Goal: Information Seeking & Learning: Learn about a topic

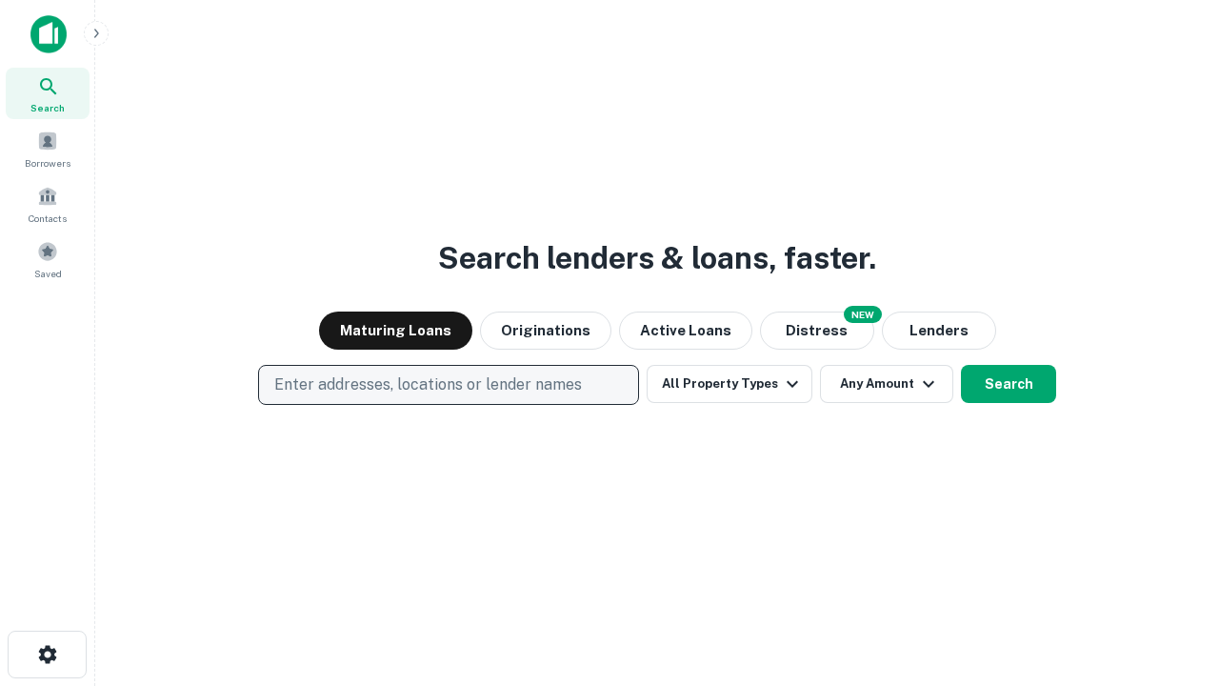
click at [448, 385] on p "Enter addresses, locations or lender names" at bounding box center [428, 384] width 308 height 23
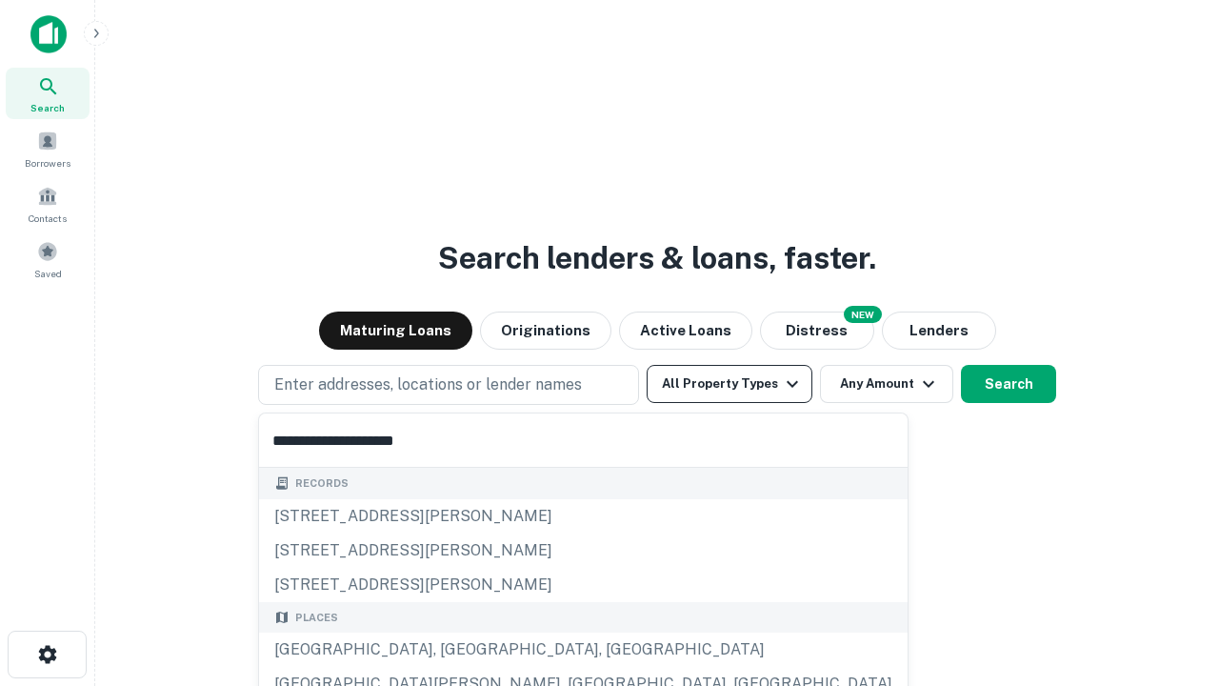
click at [455, 650] on div "[GEOGRAPHIC_DATA], [GEOGRAPHIC_DATA], [GEOGRAPHIC_DATA]" at bounding box center [583, 649] width 649 height 34
click at [730, 384] on button "All Property Types" at bounding box center [730, 384] width 166 height 38
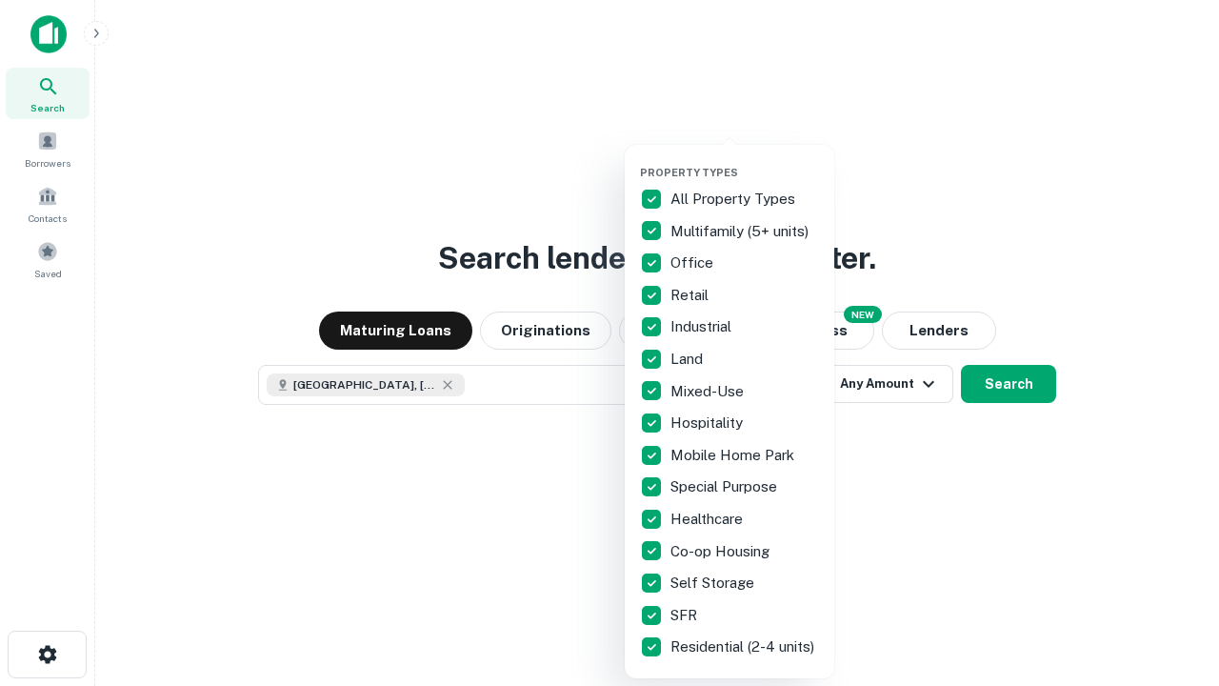
click at [745, 160] on button "button" at bounding box center [745, 160] width 210 height 1
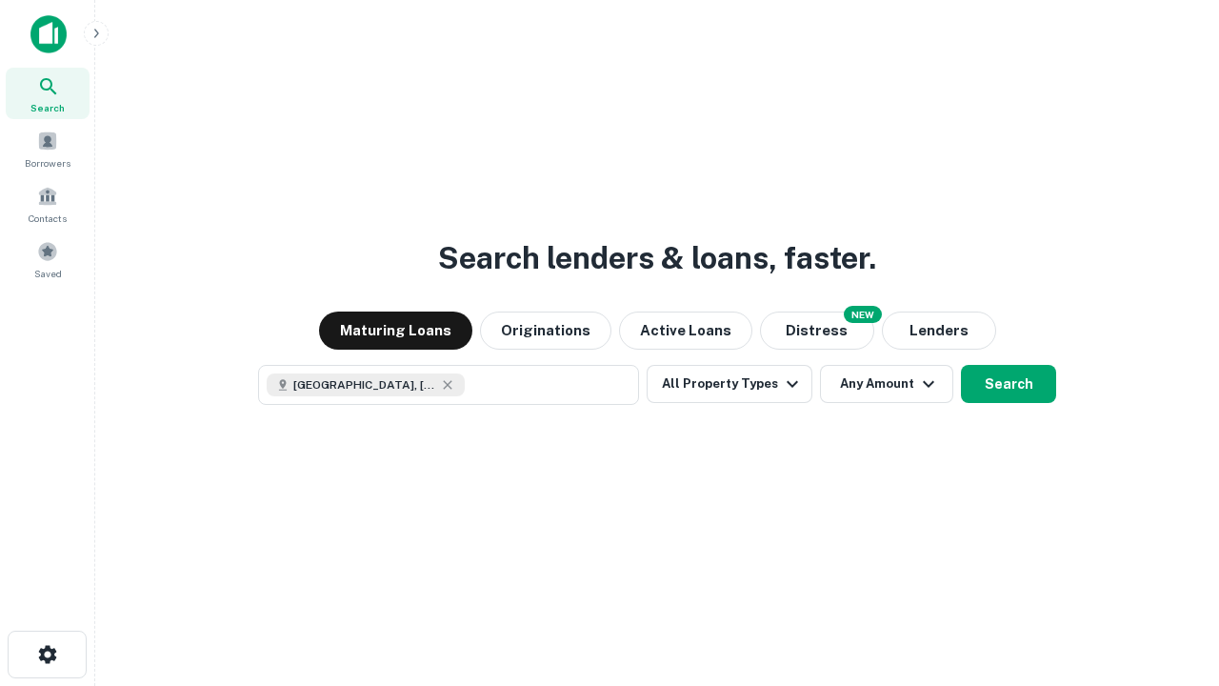
scroll to position [30, 0]
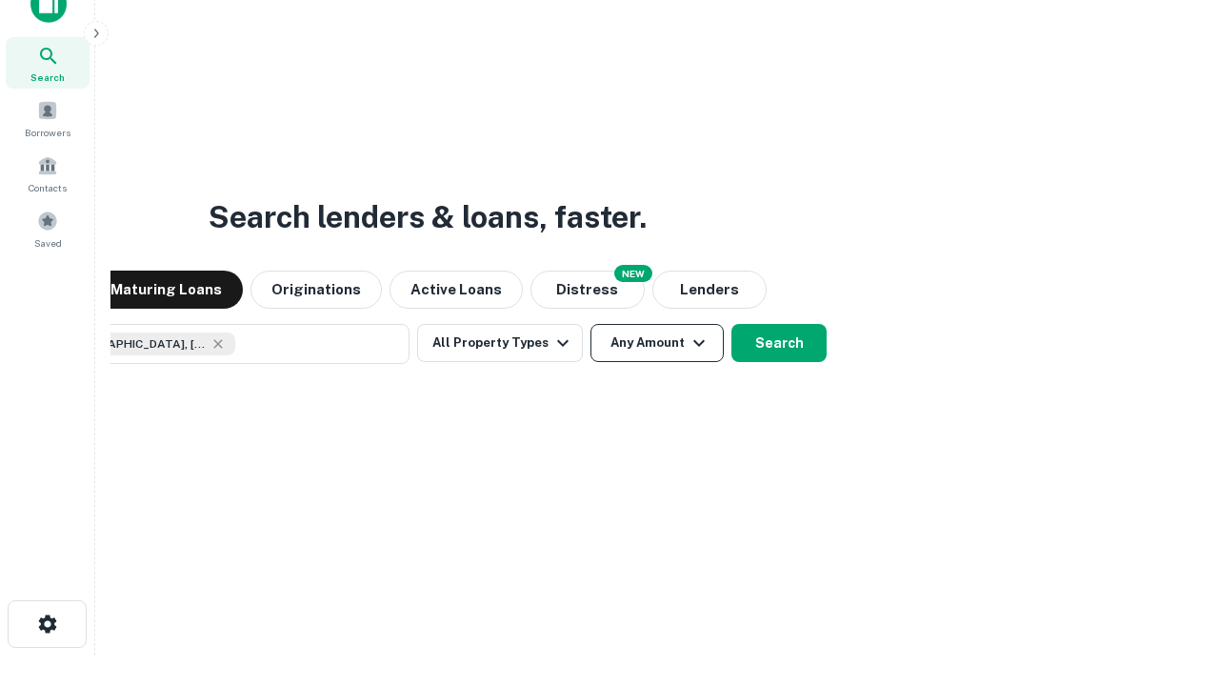
click at [591, 324] on button "Any Amount" at bounding box center [657, 343] width 133 height 38
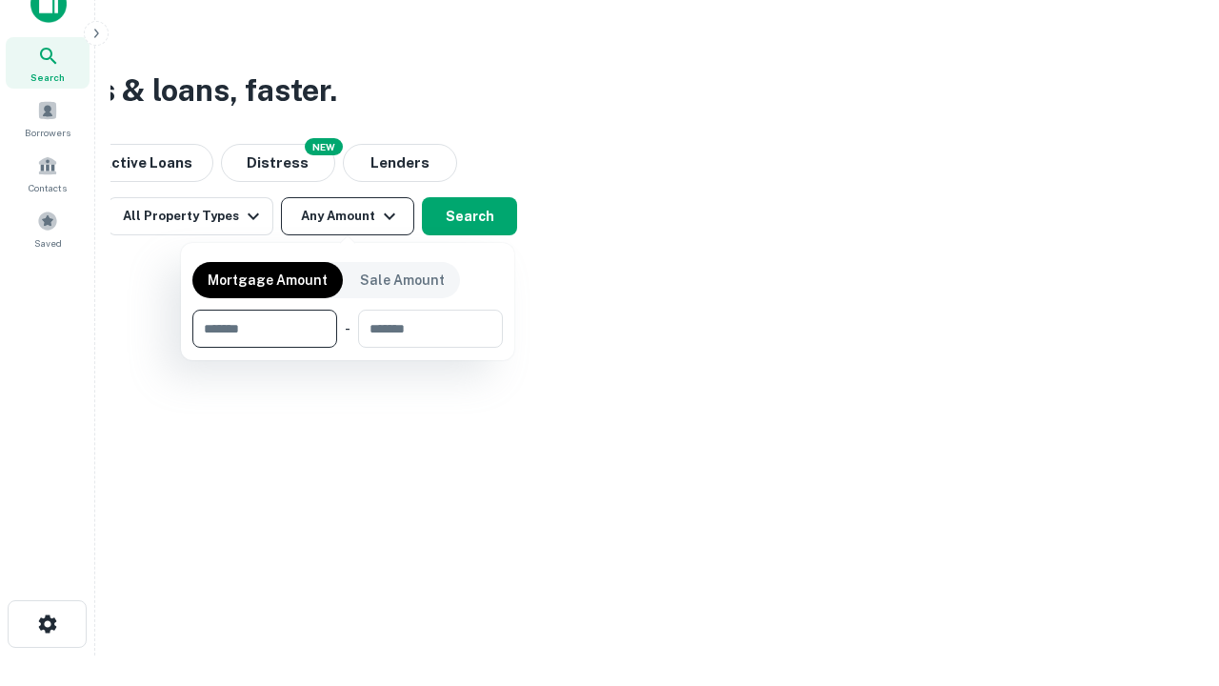
type input "*******"
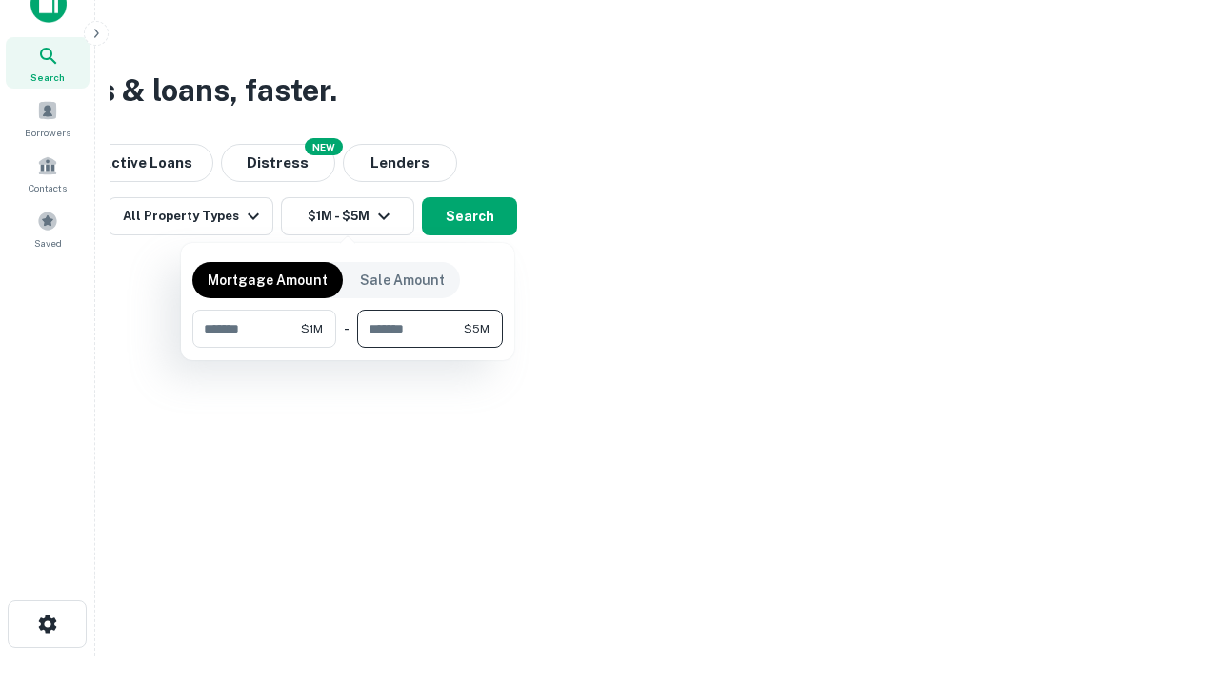
type input "*******"
click at [348, 348] on button "button" at bounding box center [347, 348] width 311 height 1
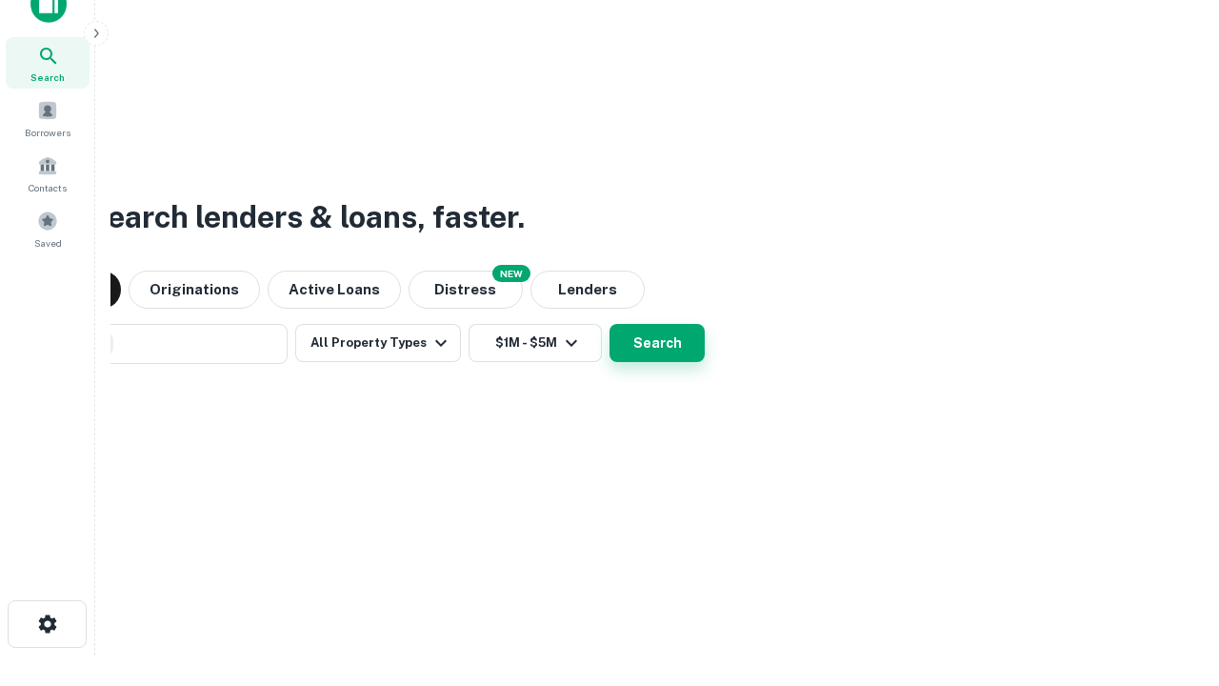
click at [610, 324] on button "Search" at bounding box center [657, 343] width 95 height 38
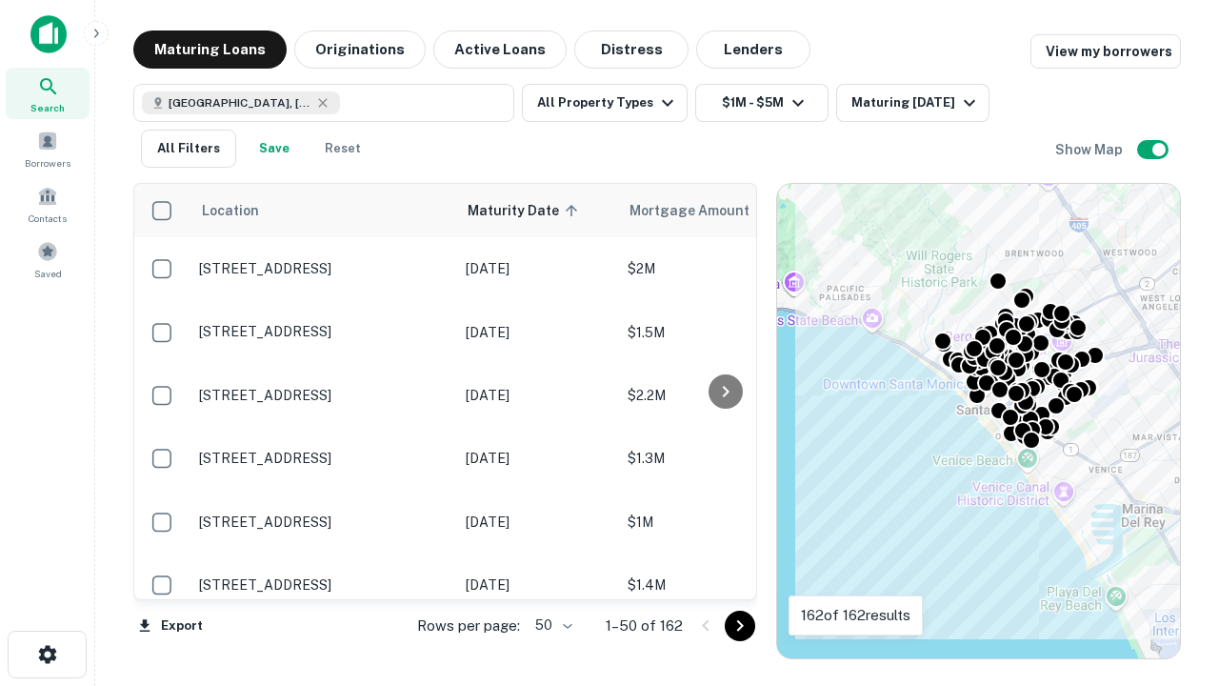
click at [551, 625] on body "Search Borrowers Contacts Saved Maturing Loans Originations Active Loans Distre…" at bounding box center [609, 343] width 1219 height 686
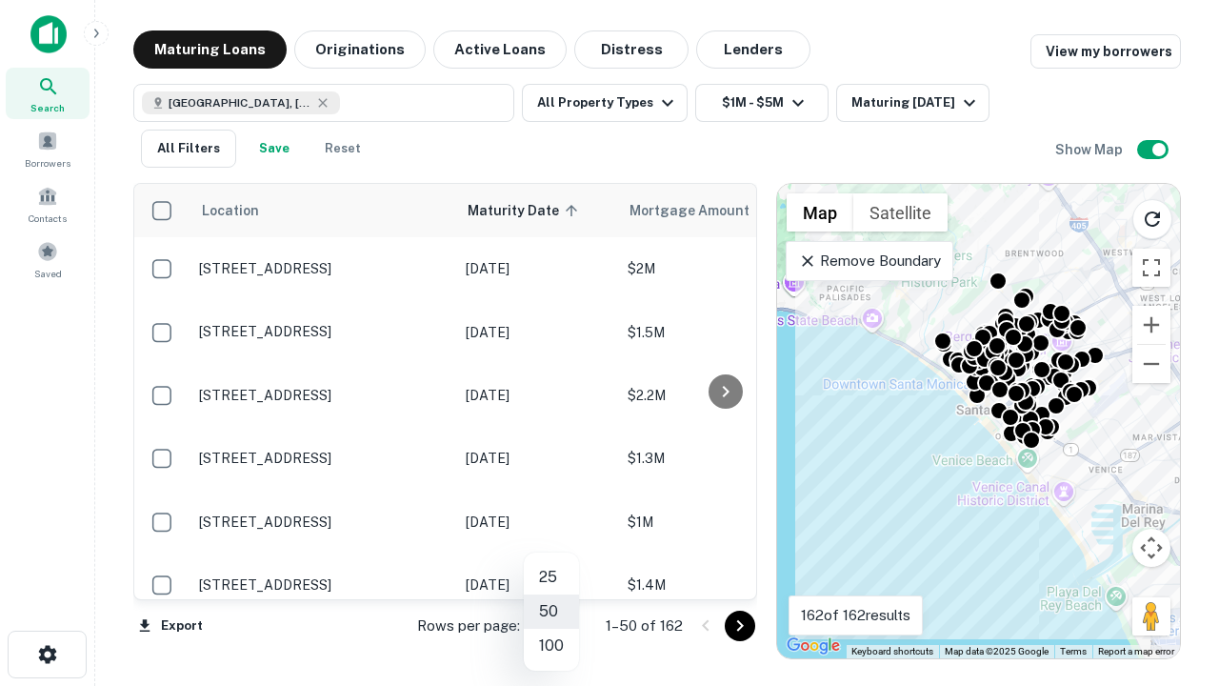
click at [552, 577] on li "25" at bounding box center [551, 577] width 55 height 34
